Goal: Information Seeking & Learning: Learn about a topic

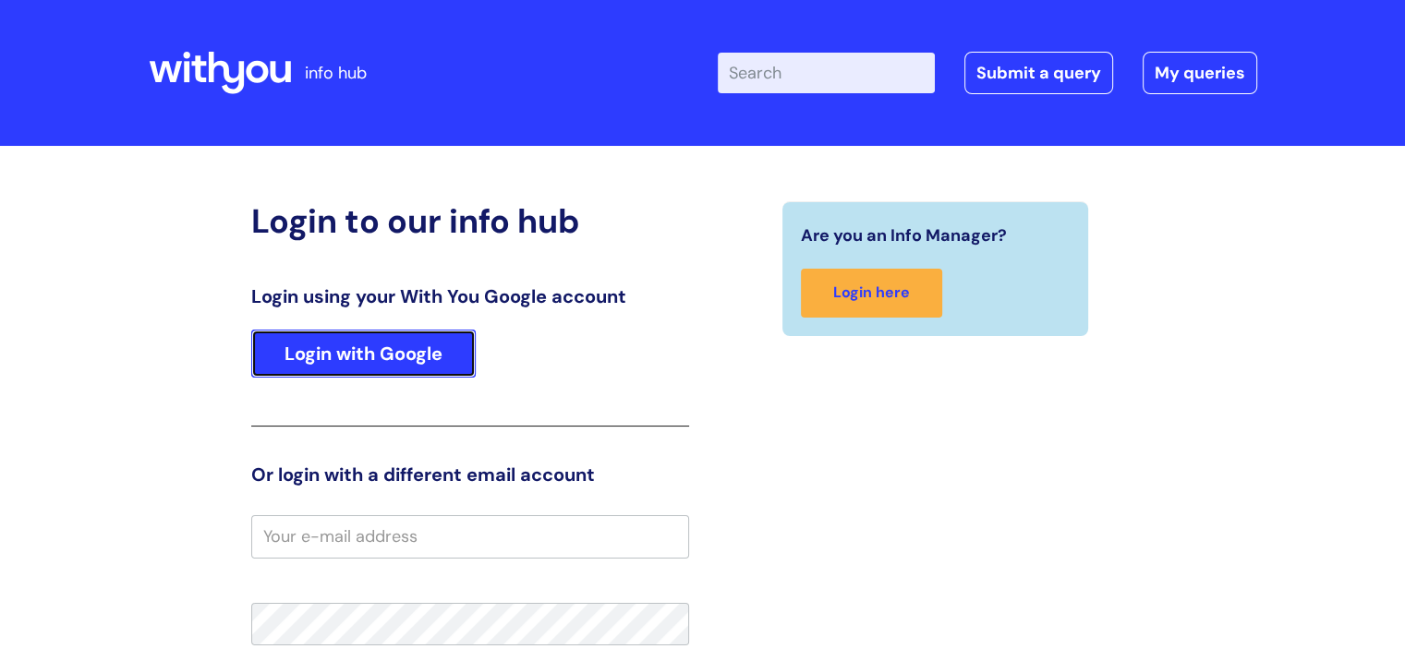
click at [407, 370] on link "Login with Google" at bounding box center [363, 354] width 224 height 48
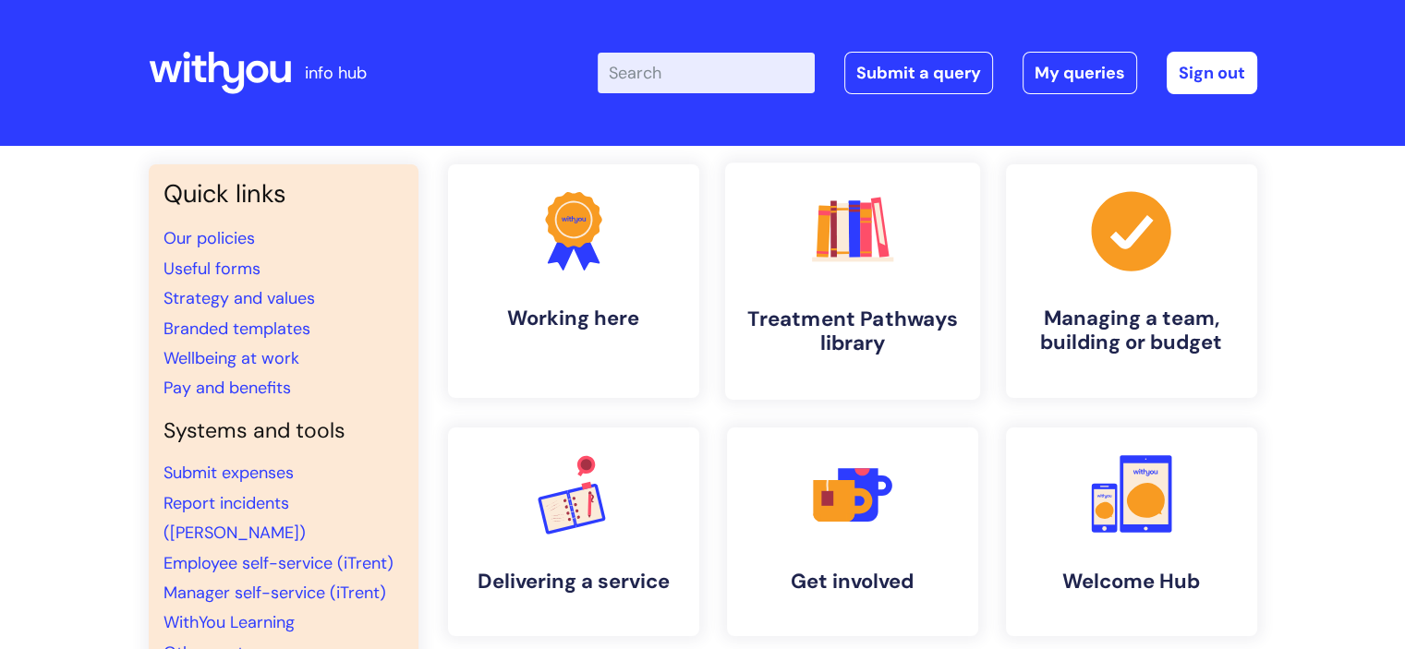
click at [868, 322] on h4 "Treatment Pathways library" at bounding box center [852, 332] width 225 height 50
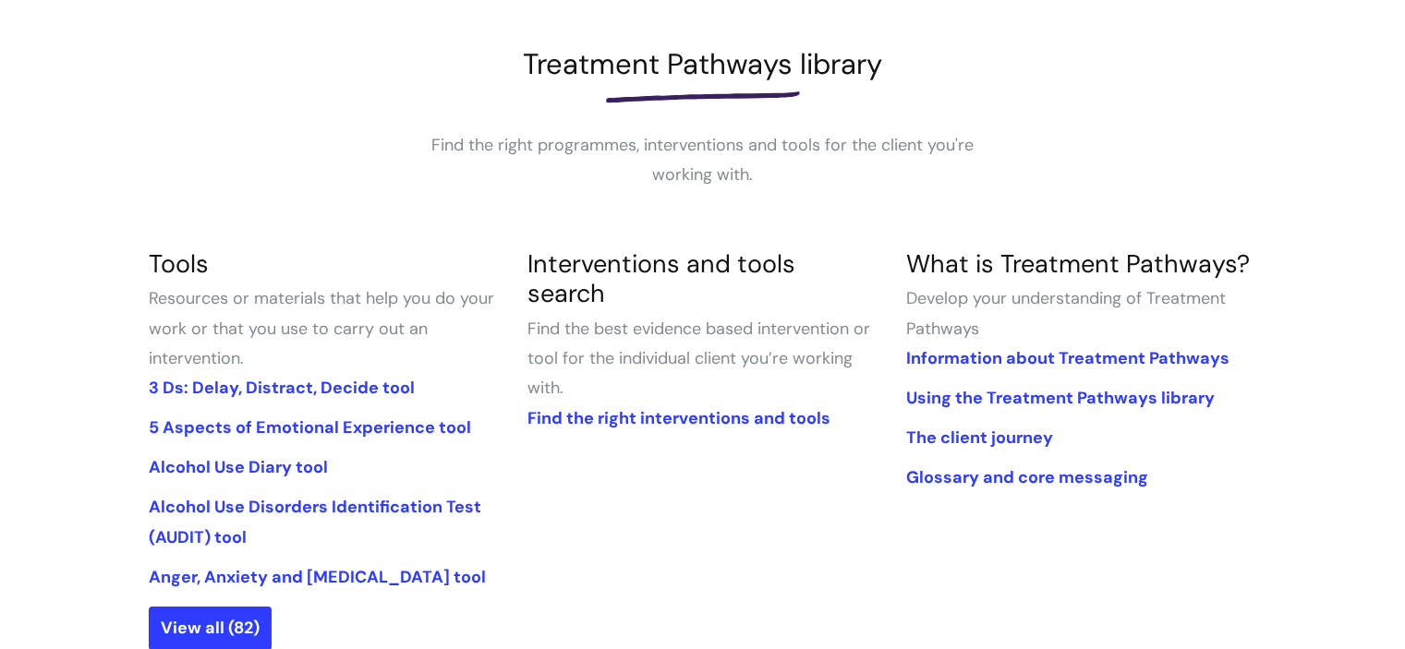
scroll to position [244, 0]
click at [742, 406] on link "Find the right interventions and tools" at bounding box center [678, 417] width 303 height 22
